Goal: Task Accomplishment & Management: Use online tool/utility

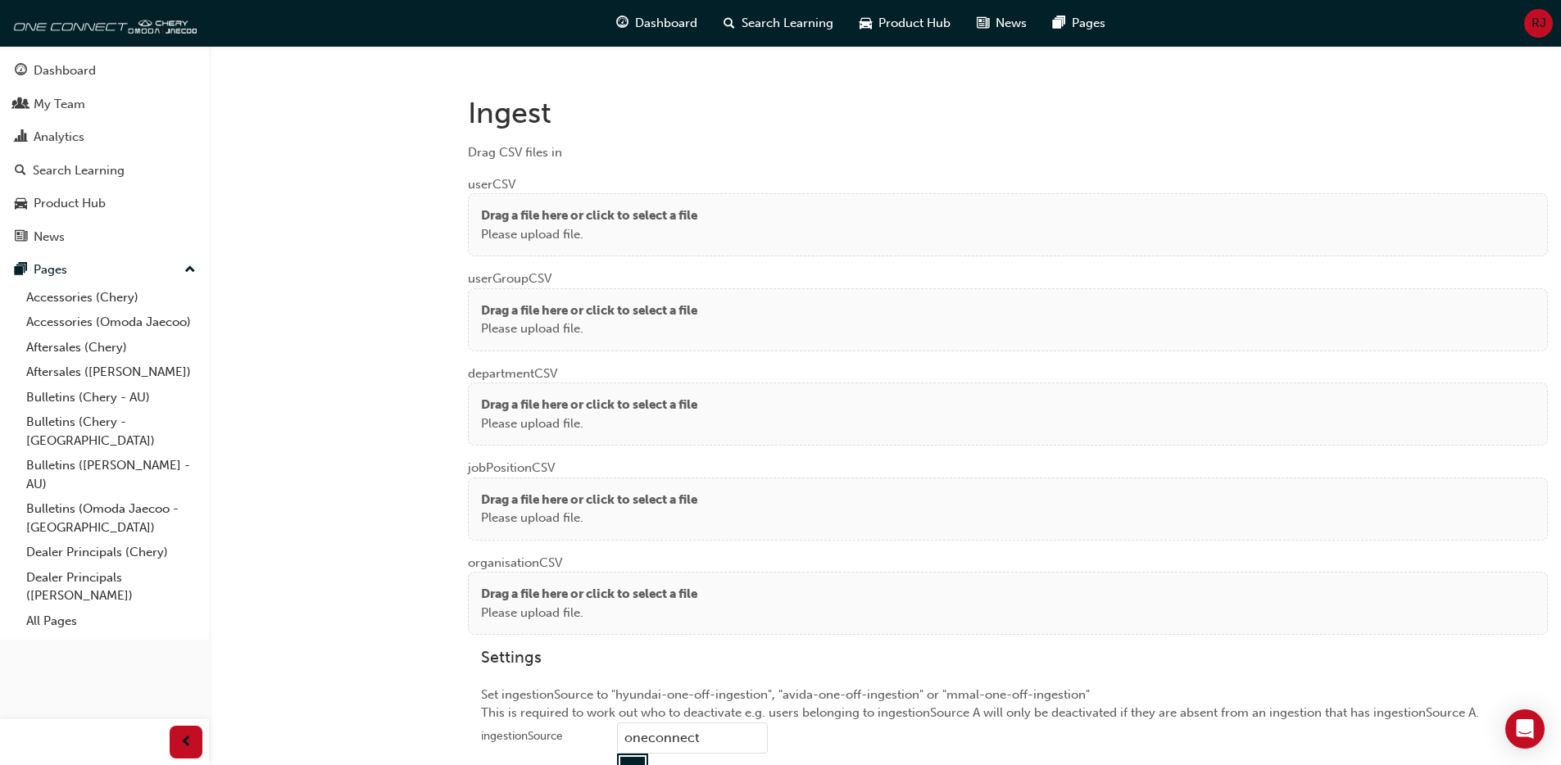
scroll to position [1216, 0]
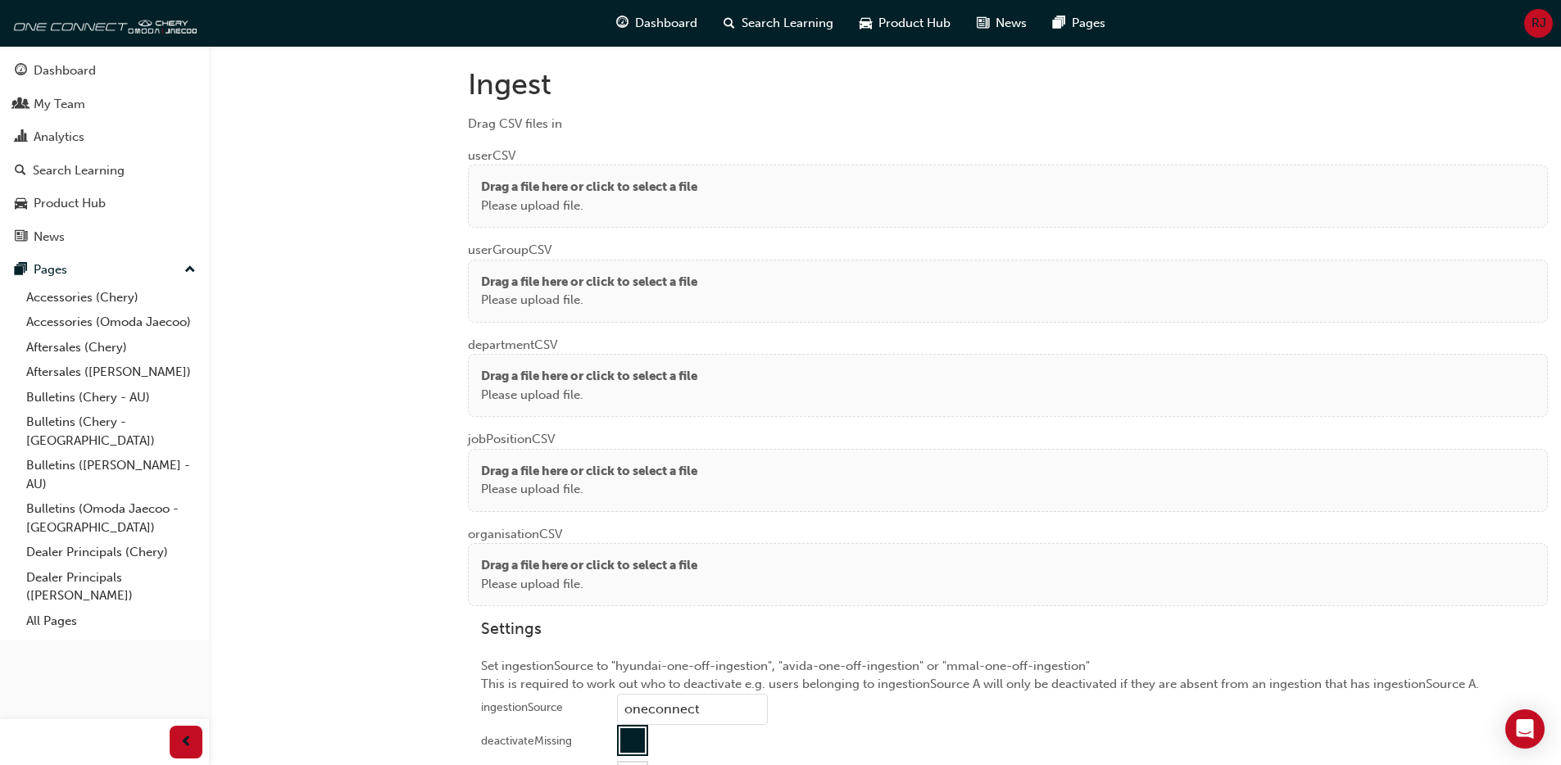
click at [511, 205] on p "Please upload file." at bounding box center [589, 206] width 216 height 19
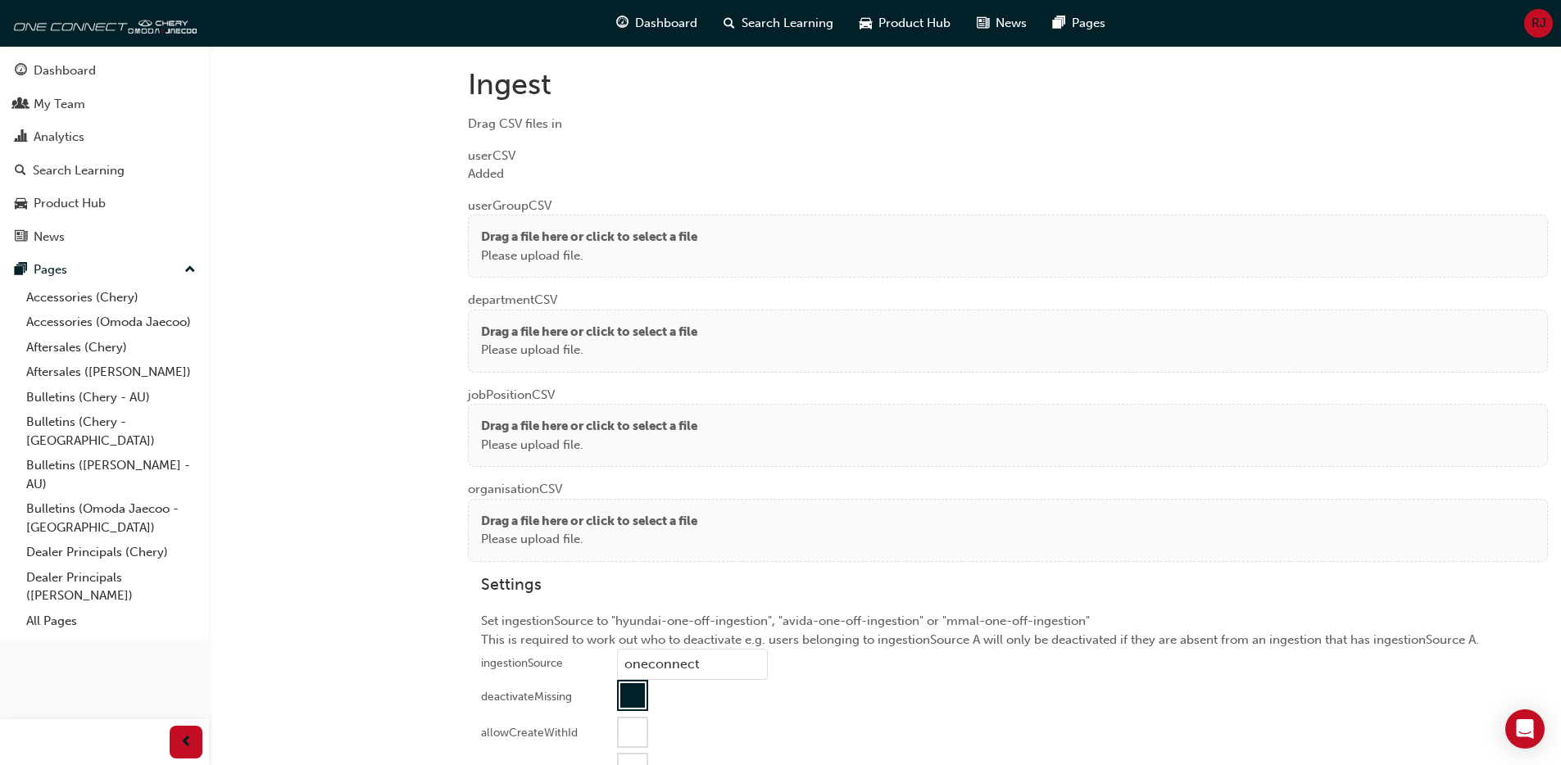
click at [485, 238] on p "Drag a file here or click to select a file" at bounding box center [589, 237] width 216 height 19
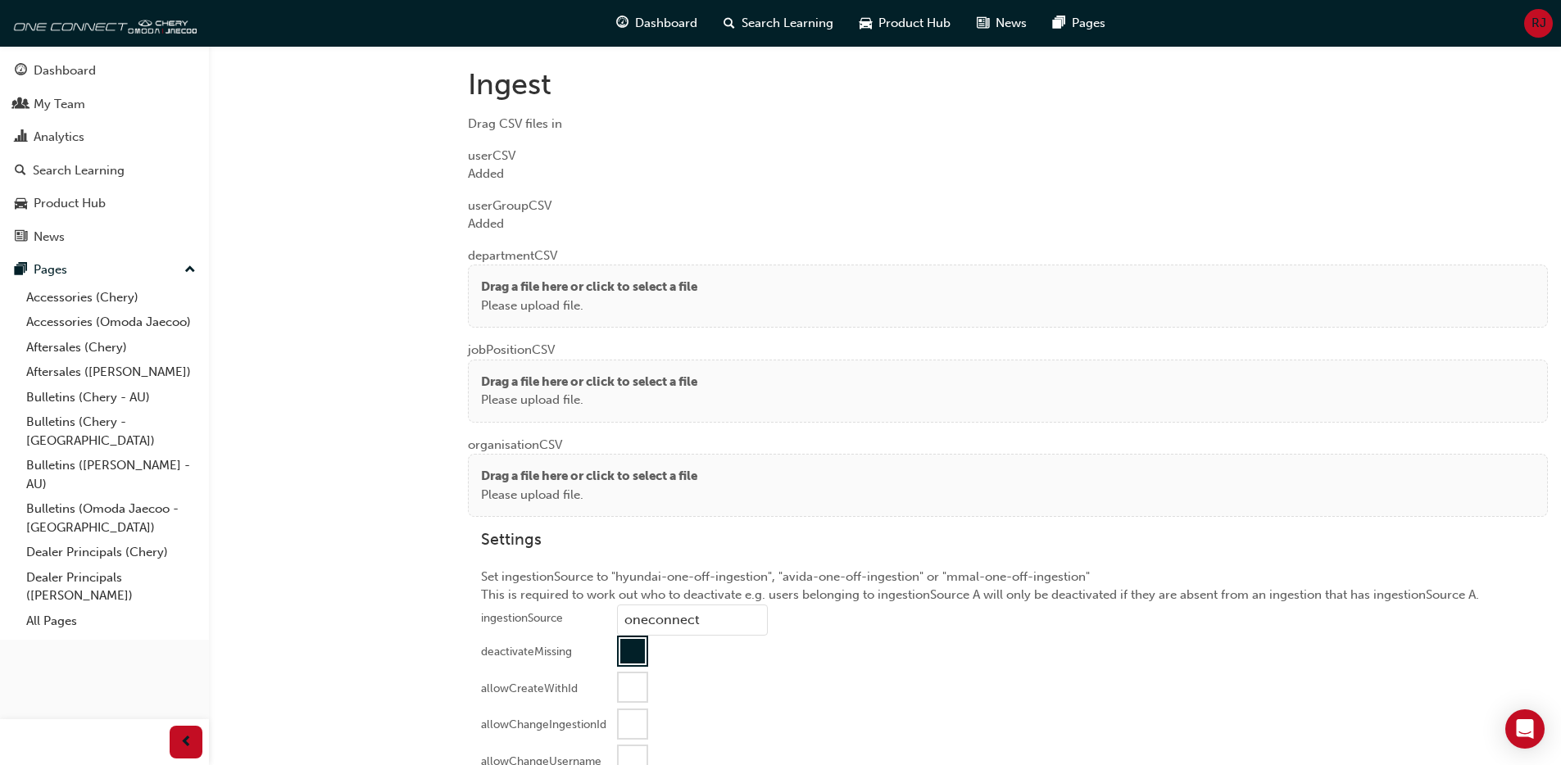
click at [505, 288] on p "Drag a file here or click to select a file" at bounding box center [589, 287] width 216 height 19
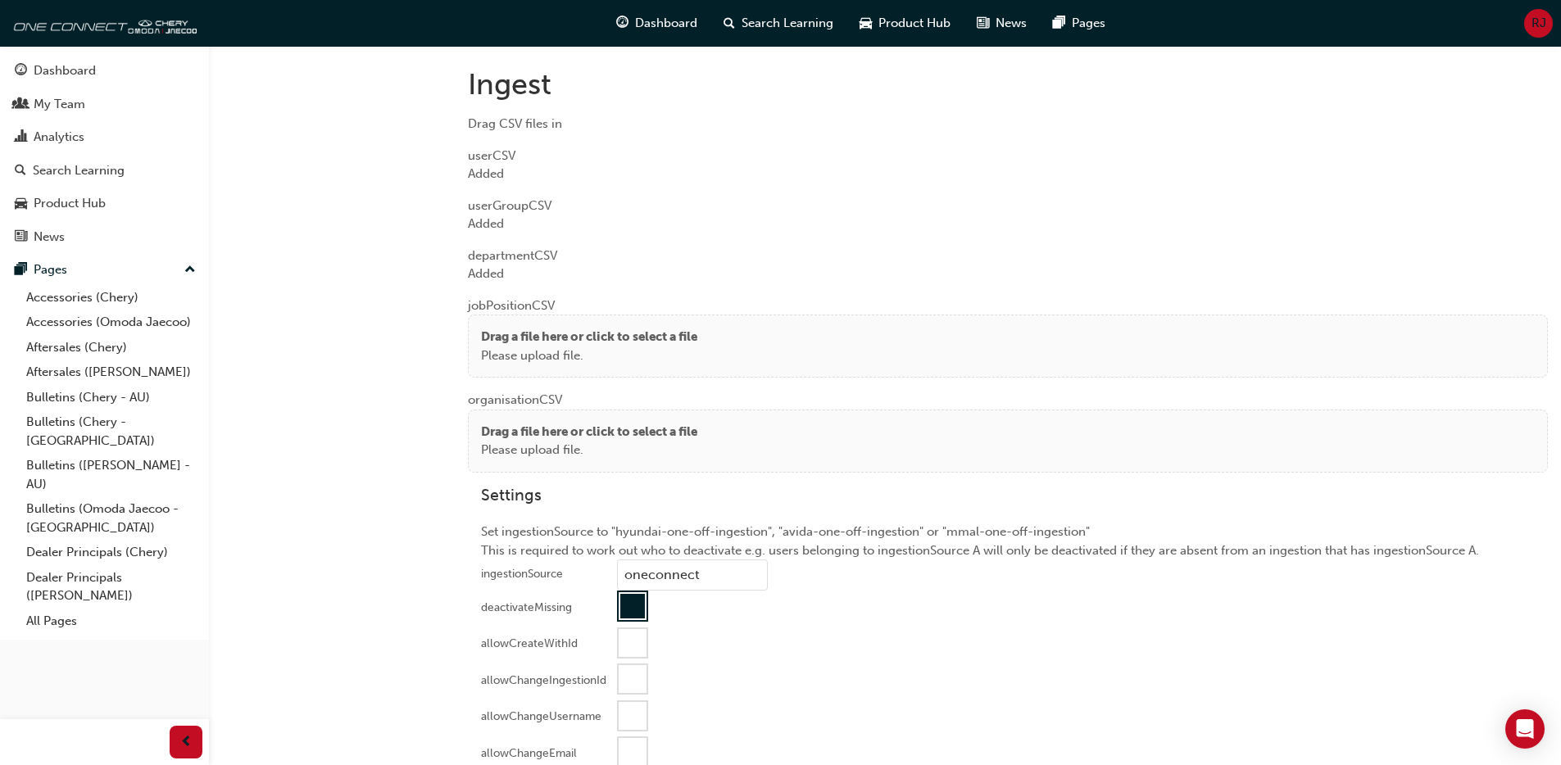
click at [505, 349] on p "Please upload file." at bounding box center [589, 356] width 216 height 19
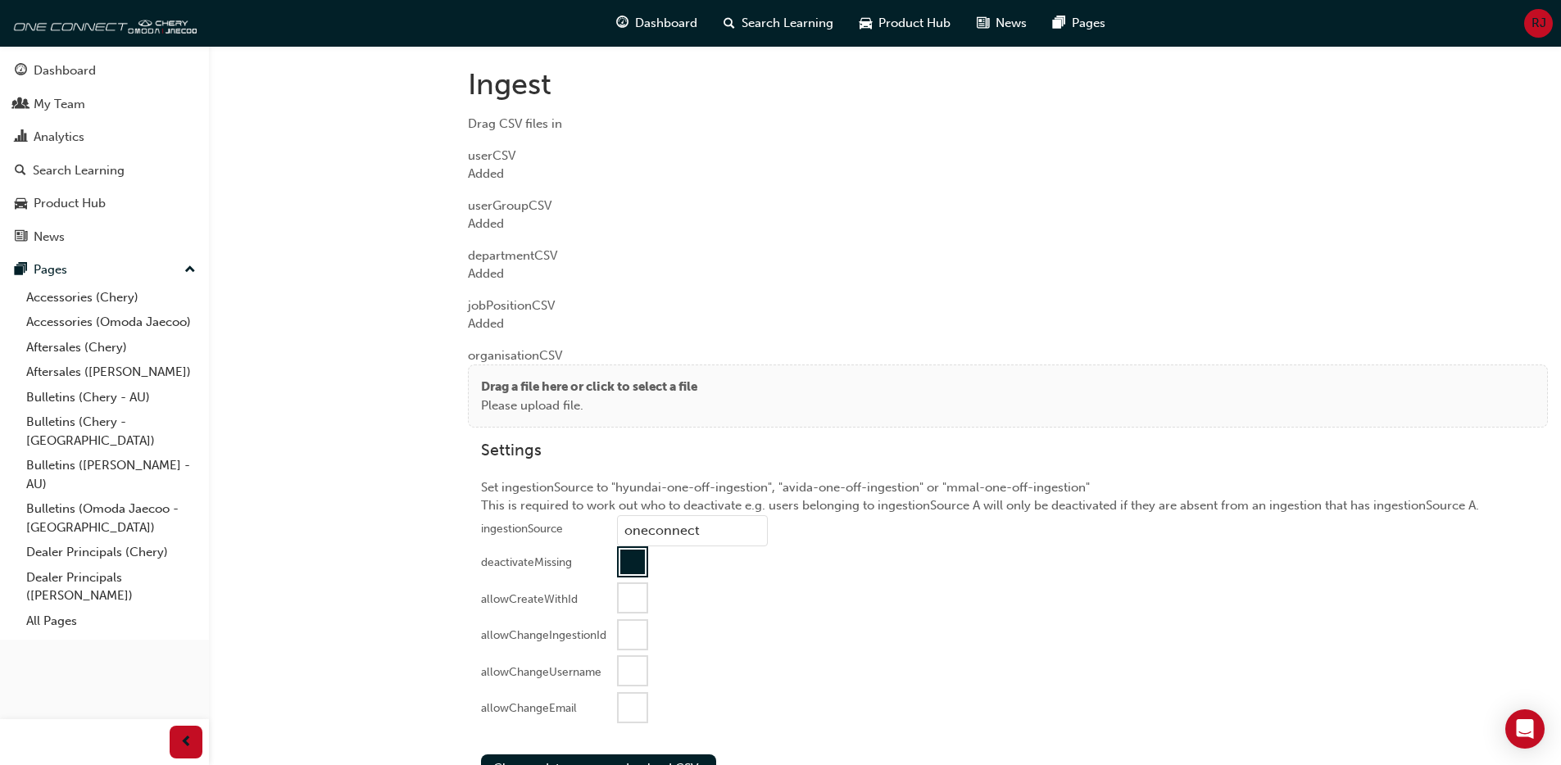
click at [501, 390] on p "Drag a file here or click to select a file" at bounding box center [589, 387] width 216 height 19
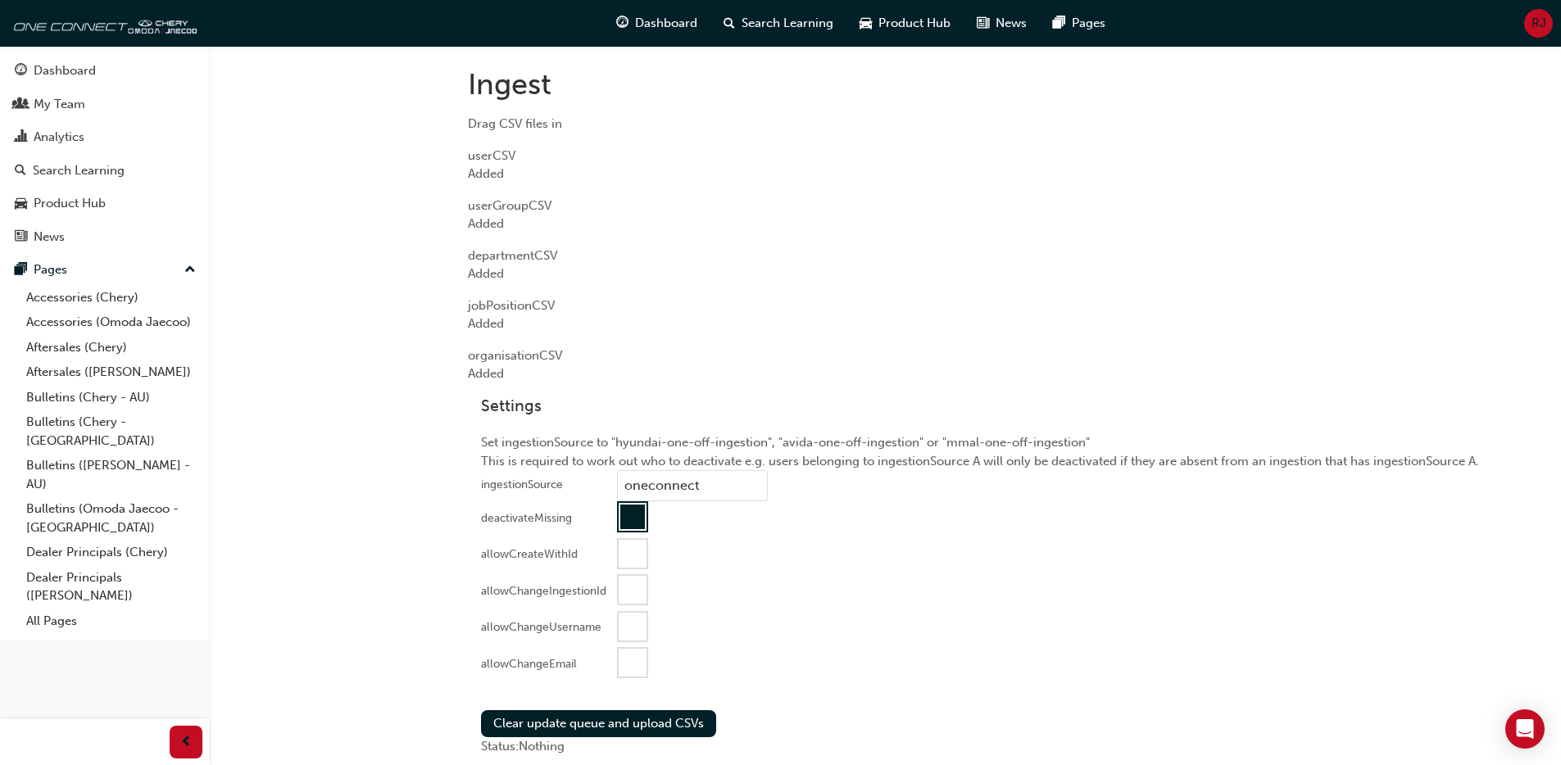
click at [639, 656] on div at bounding box center [633, 663] width 28 height 28
click at [593, 719] on button "Clear update queue and upload CSVs" at bounding box center [598, 723] width 235 height 27
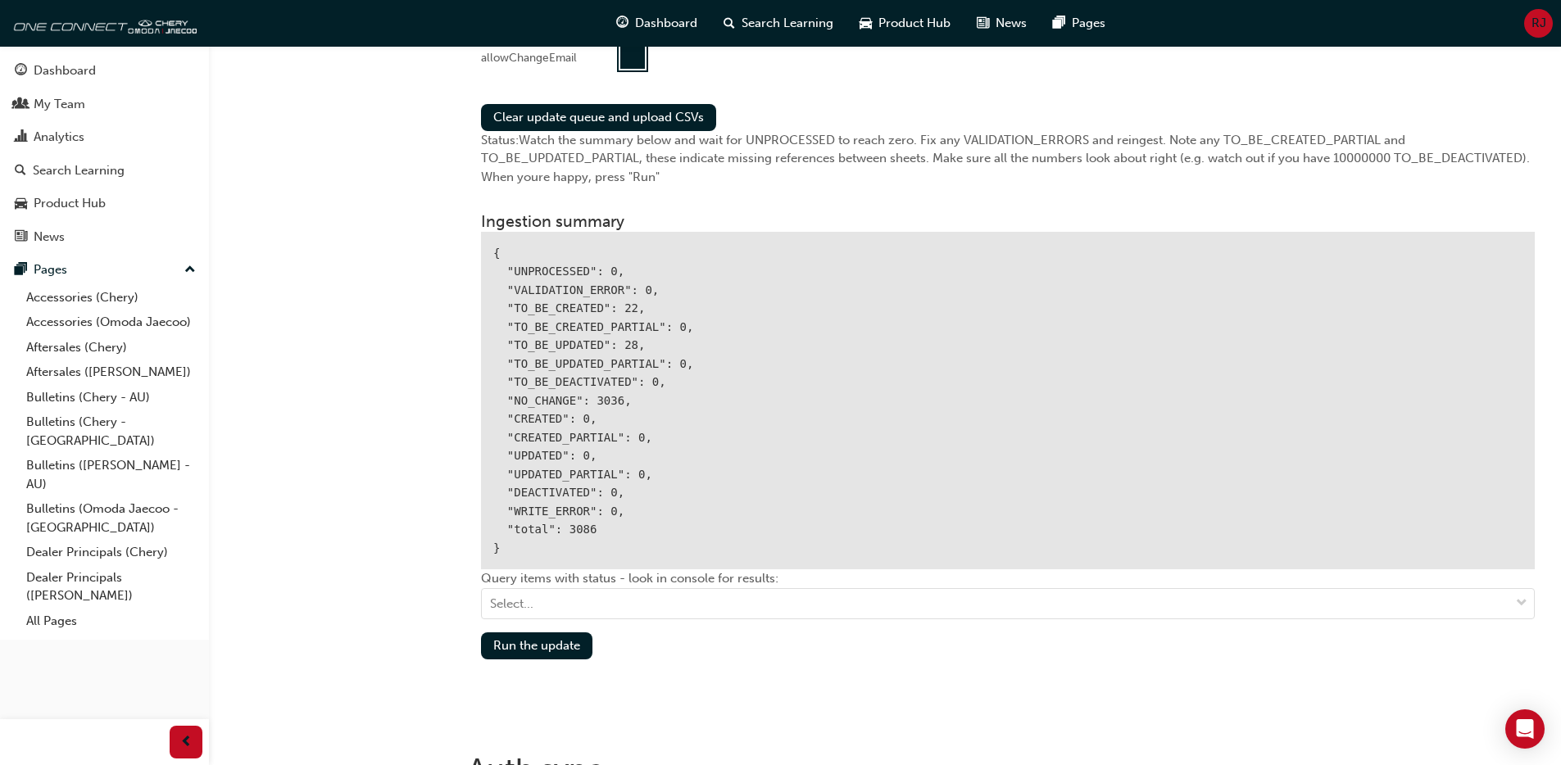
scroll to position [1904, 0]
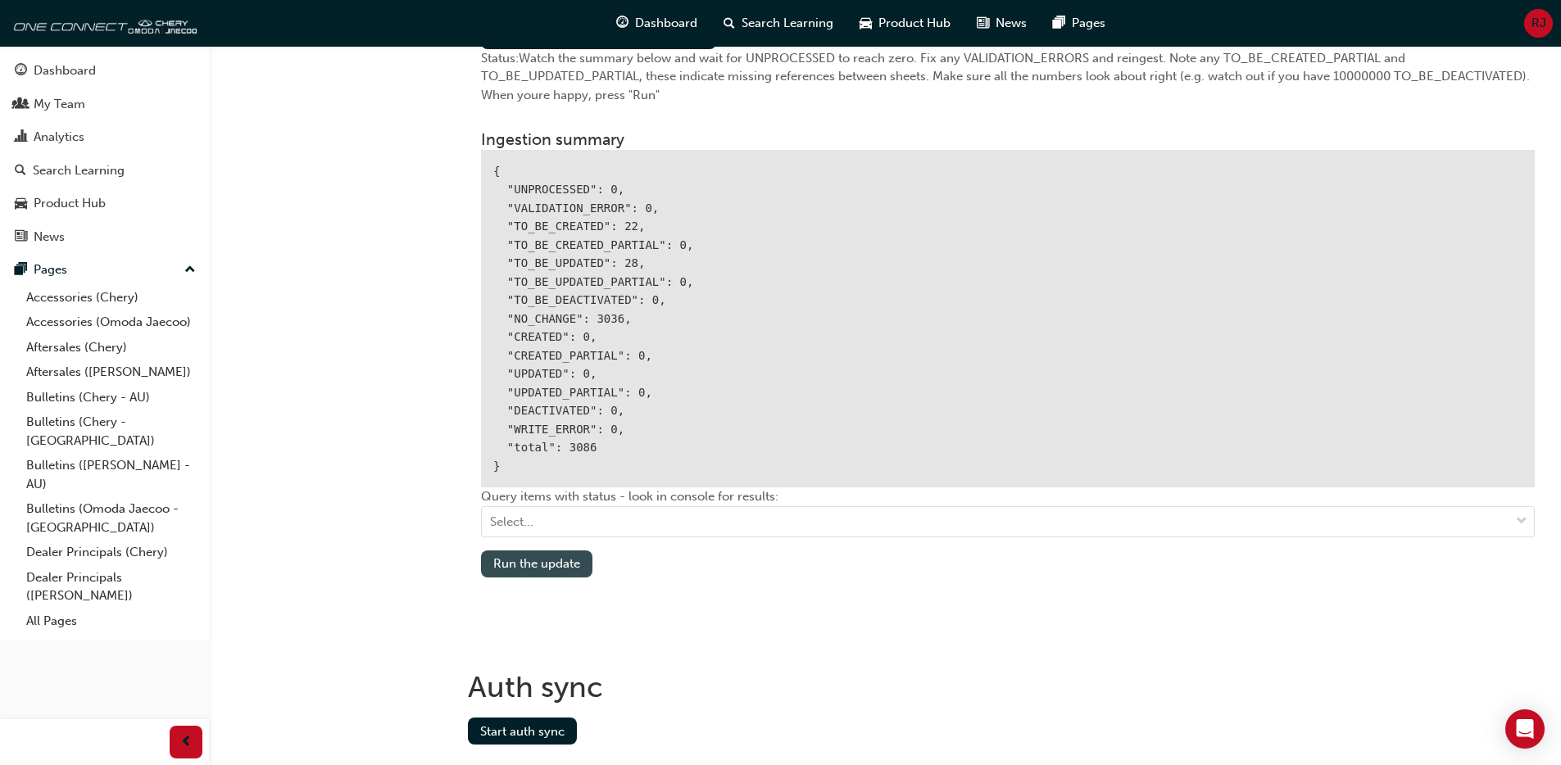
click at [555, 560] on button "Run the update" at bounding box center [536, 564] width 111 height 27
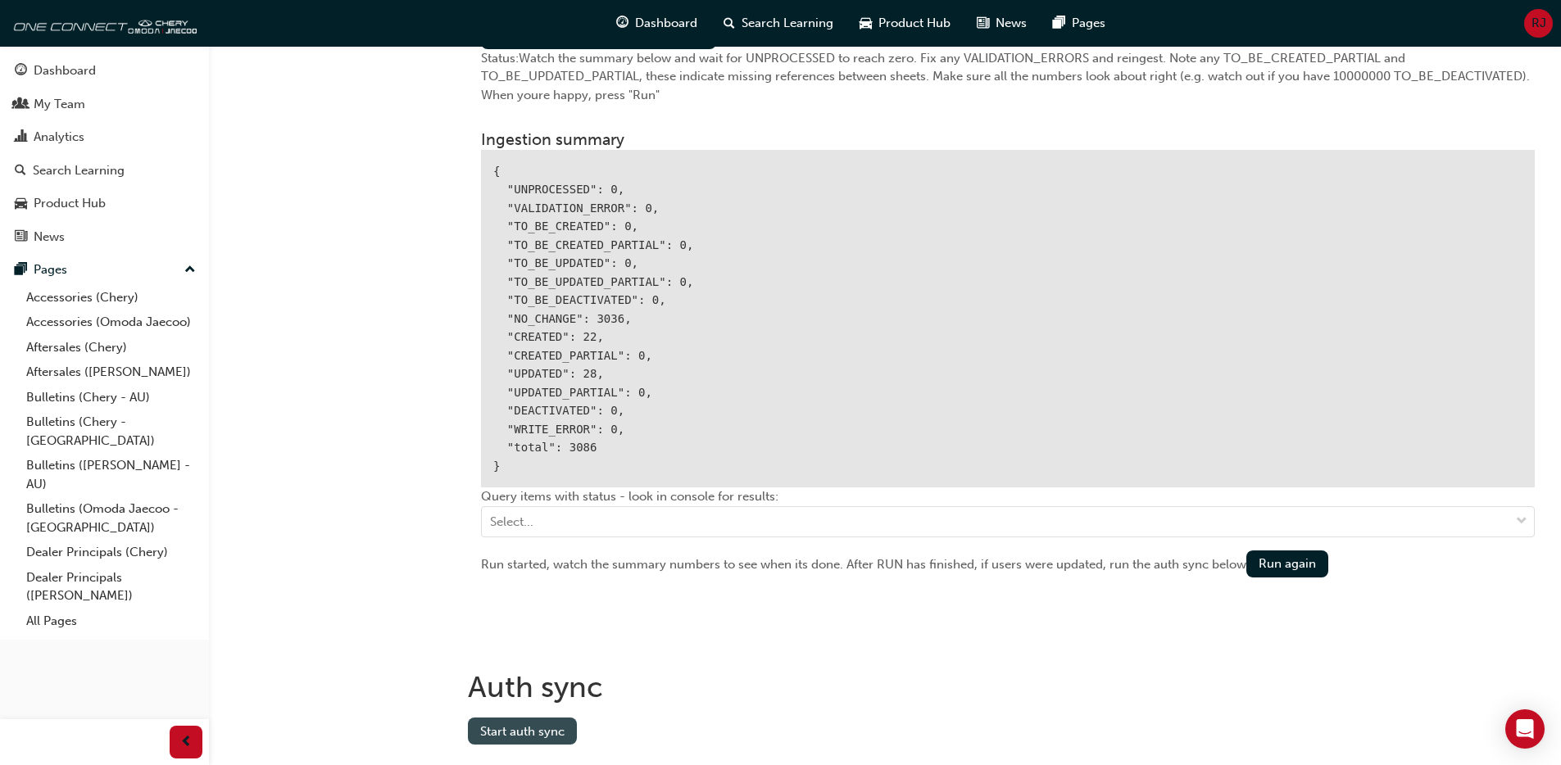
click at [537, 719] on button "Start auth sync" at bounding box center [522, 731] width 109 height 27
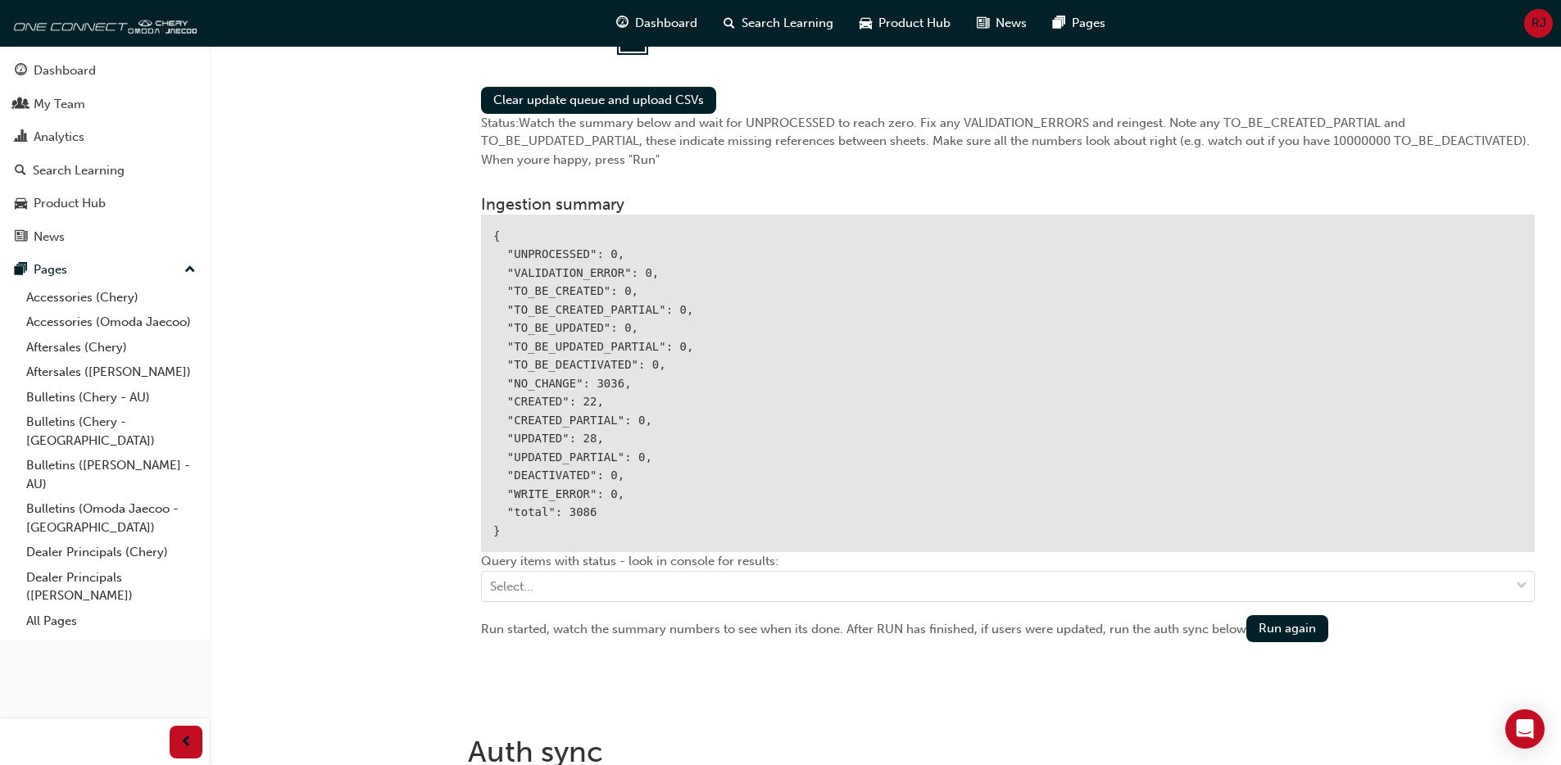
scroll to position [1968, 0]
